Goal: Find specific page/section: Find specific page/section

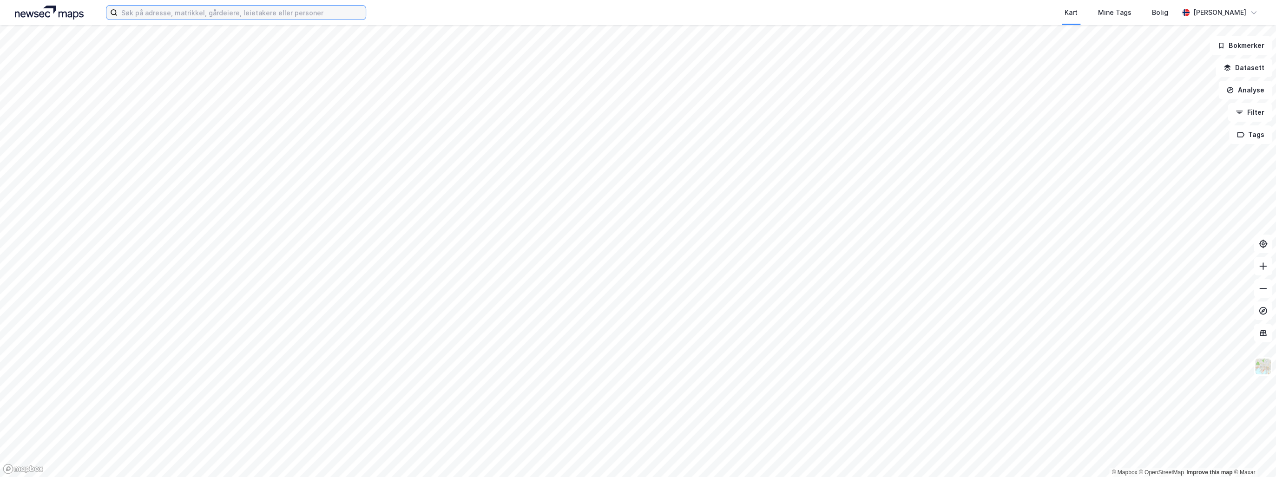
click at [144, 11] on input at bounding box center [242, 13] width 248 height 14
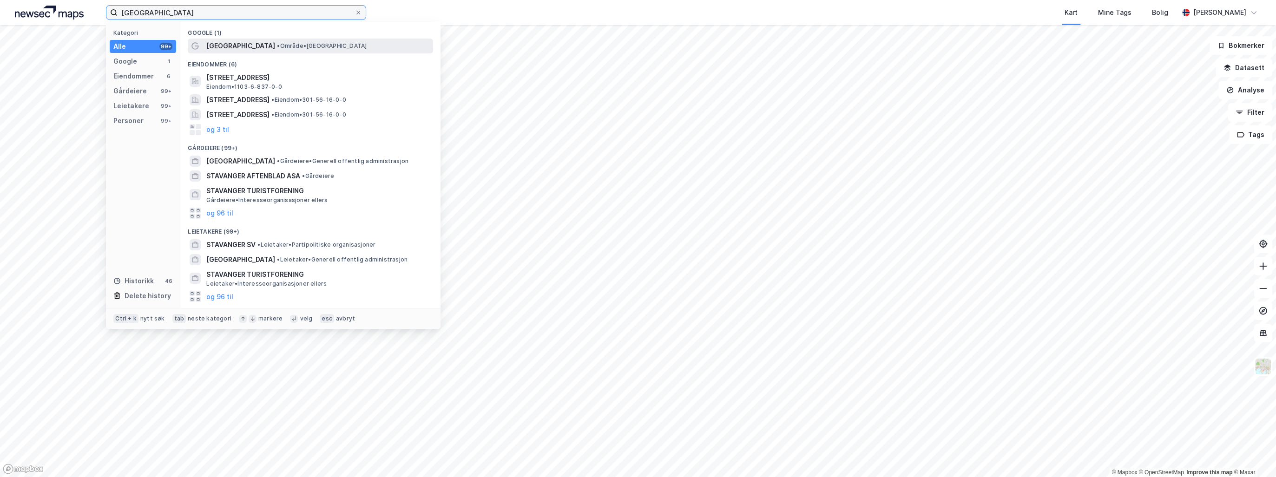
type input "[GEOGRAPHIC_DATA]"
click at [277, 45] on span "• Område • [GEOGRAPHIC_DATA]" at bounding box center [322, 45] width 90 height 7
